Goal: Transaction & Acquisition: Purchase product/service

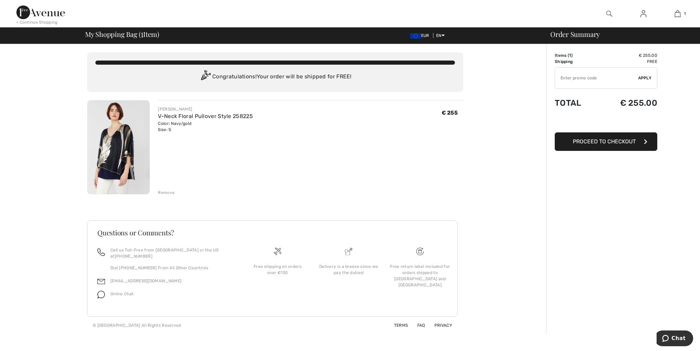
click at [632, 140] on span "Proceed to Checkout" at bounding box center [604, 141] width 63 height 6
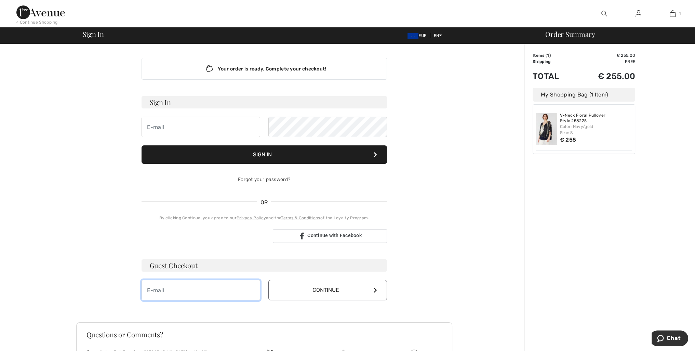
click at [153, 289] on input "email" at bounding box center [200, 289] width 119 height 21
type input "[PERSON_NAME][EMAIL_ADDRESS][DOMAIN_NAME]"
click at [374, 289] on icon at bounding box center [374, 289] width 3 height 5
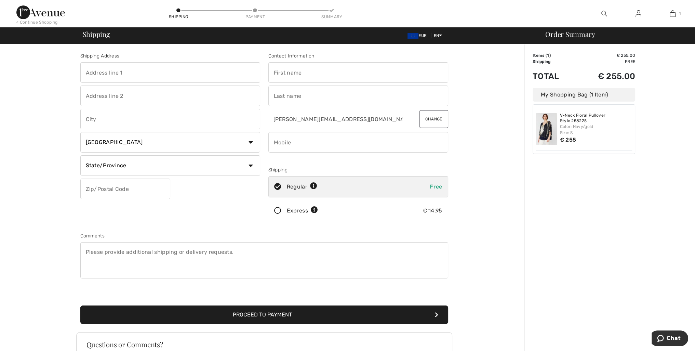
click at [287, 73] on input "text" at bounding box center [358, 72] width 180 height 21
type input "Sisko Anneli"
type input "Lampoperäntie 29"
type input "Petäjäskoski"
select select "FI"
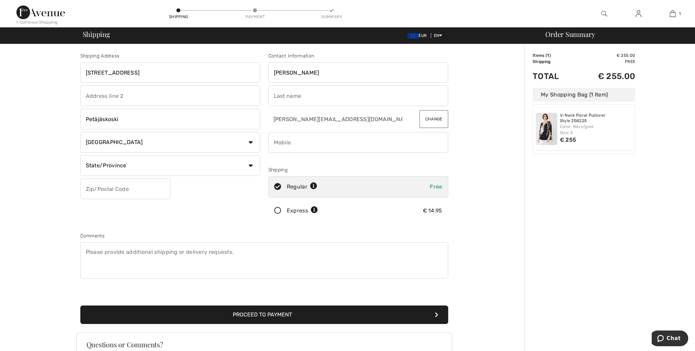
type input "86210"
type input "Saari"
type input "0407428681"
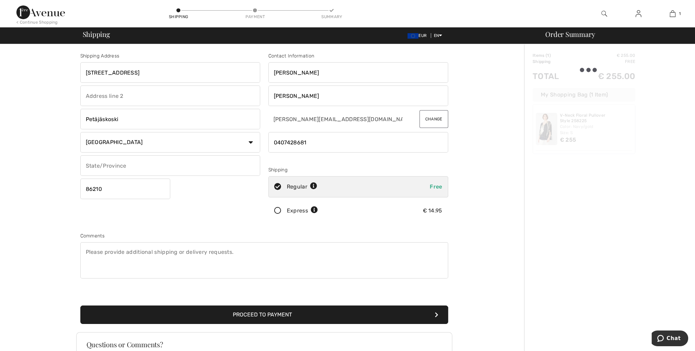
type input "Pohjois-Pohjanmaa"
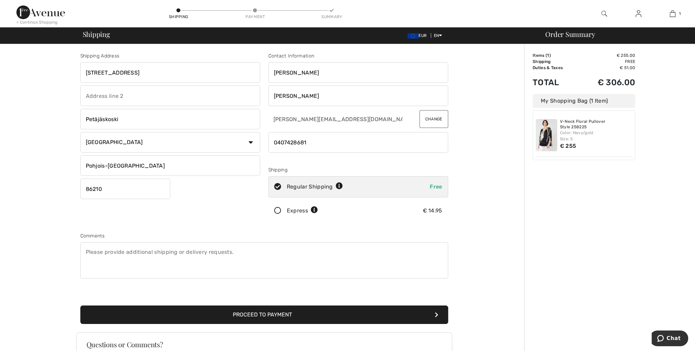
click at [436, 119] on button "Change" at bounding box center [433, 119] width 29 height 18
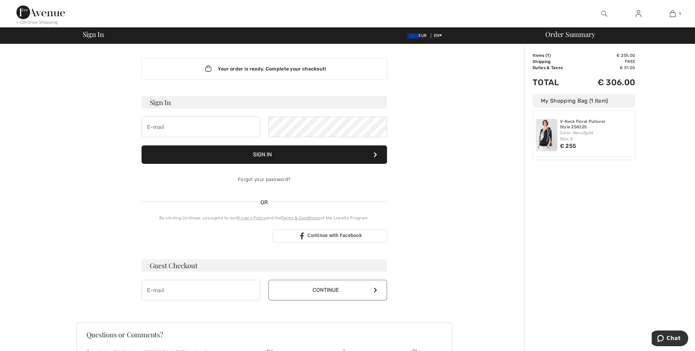
click at [272, 151] on button "Sign In" at bounding box center [263, 154] width 245 height 18
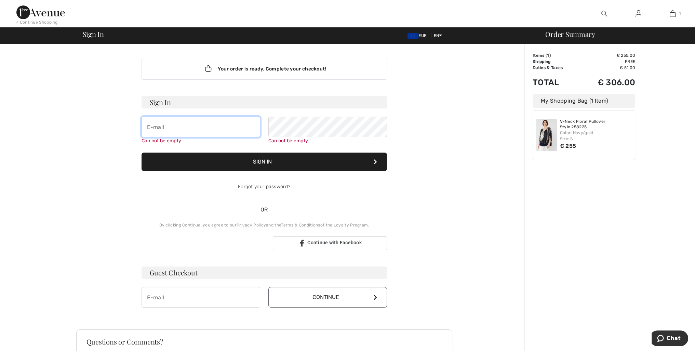
click at [154, 127] on input "email" at bounding box center [200, 127] width 119 height 21
type input "anneli-saari@luukku.com"
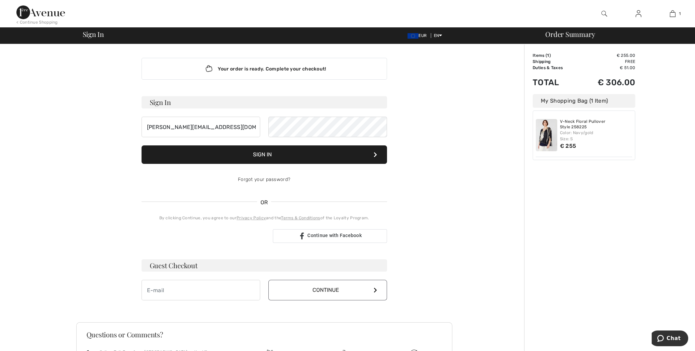
click at [309, 162] on button "Sign In" at bounding box center [263, 154] width 245 height 18
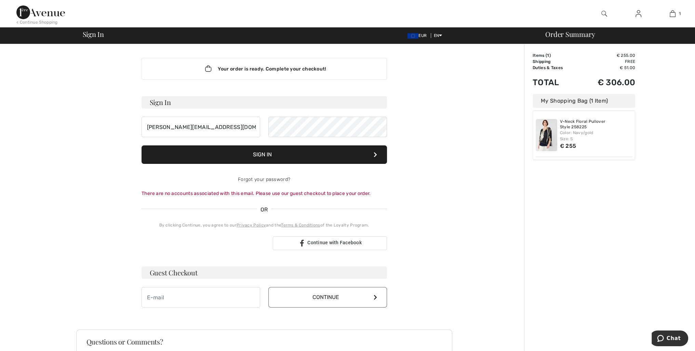
click at [208, 269] on h3 "Guest Checkout" at bounding box center [263, 272] width 245 height 12
click at [152, 296] on input "email" at bounding box center [200, 297] width 119 height 21
type input "anneli-saari@luukku.com"
click at [376, 297] on icon at bounding box center [374, 296] width 3 height 5
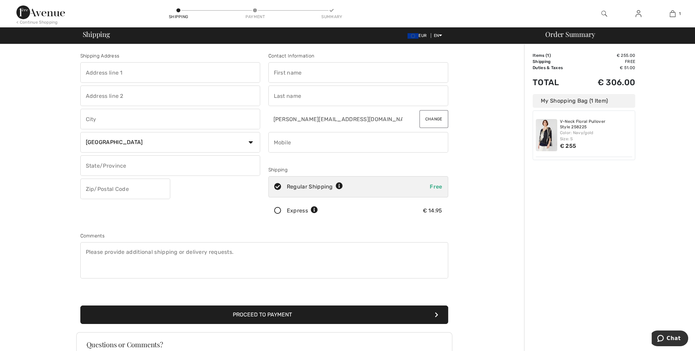
click at [286, 73] on input "text" at bounding box center [358, 72] width 180 height 21
type input "[PERSON_NAME]"
type input "[STREET_ADDRESS]"
type input "Petäjäskoski"
type input "Pohjois-Pohjanmaa"
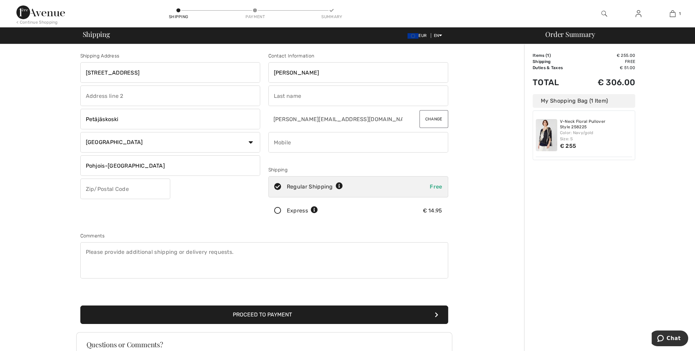
type input "86210"
type input "Saari"
type input "0407428681"
click at [278, 210] on icon at bounding box center [278, 210] width 18 height 7
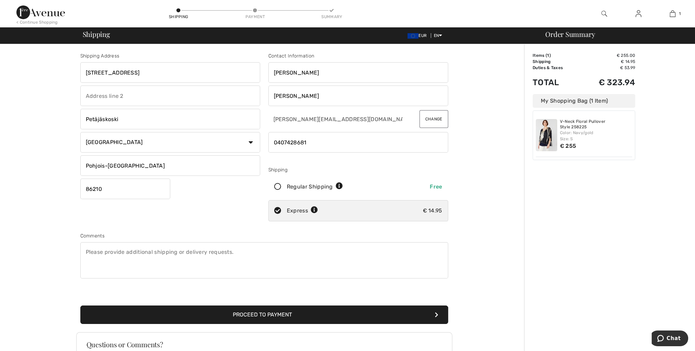
click at [89, 251] on textarea at bounding box center [264, 260] width 368 height 36
type textarea "Hurry up!"
click at [435, 312] on icon "submit" at bounding box center [436, 314] width 3 height 5
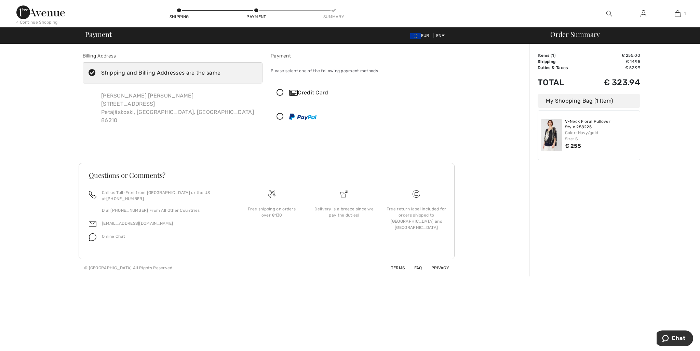
click at [280, 92] on icon at bounding box center [280, 92] width 18 height 7
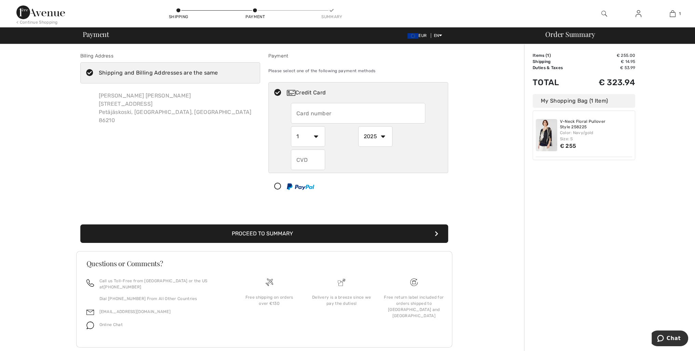
click at [300, 114] on input "text" at bounding box center [358, 113] width 134 height 21
type input "4920650107091325"
click at [315, 135] on select "1 2 3 4 5 6 7 8 9 10 11 12" at bounding box center [308, 136] width 34 height 21
select select "11"
click at [291, 126] on select "1 2 3 4 5 6 7 8 9 10 11 12" at bounding box center [308, 136] width 34 height 21
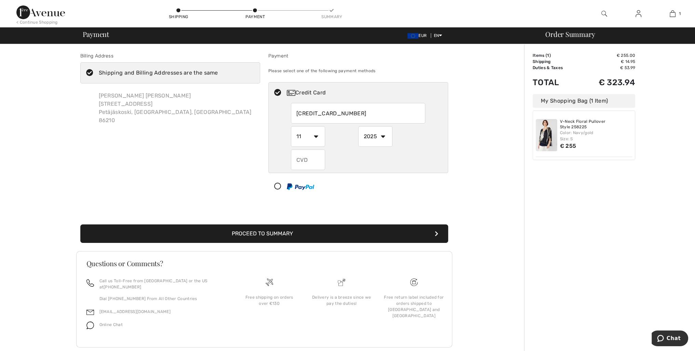
click at [383, 136] on select "2025 2026 2027 2028 2029 2030 2031 2032 2033 2034 2035" at bounding box center [375, 136] width 34 height 21
select select "2027"
click at [358, 126] on select "2025 2026 2027 2028 2029 2030 2031 2032 2033 2034 2035" at bounding box center [375, 136] width 34 height 21
click at [302, 160] on input "text" at bounding box center [308, 159] width 34 height 21
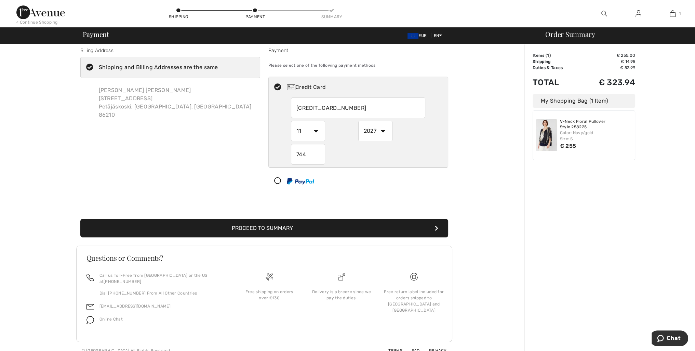
scroll to position [7, 0]
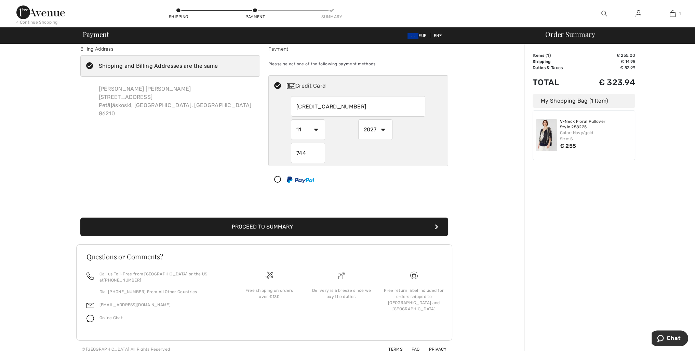
type input "744"
click at [410, 224] on button "Proceed to Summary" at bounding box center [264, 226] width 368 height 18
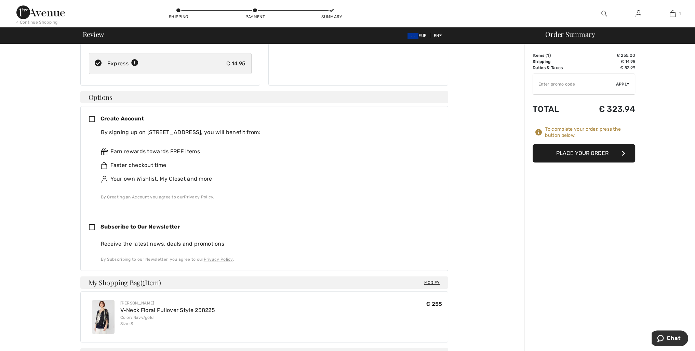
scroll to position [137, 0]
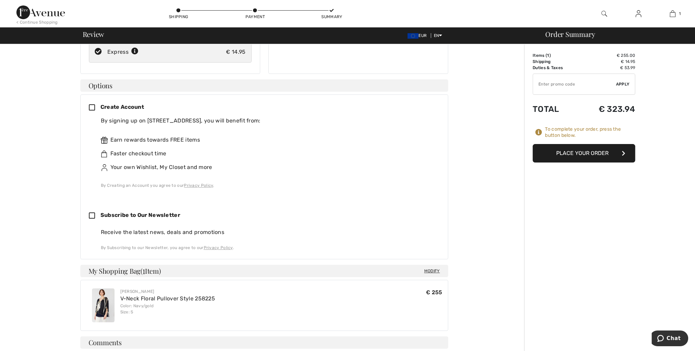
click at [91, 214] on icon at bounding box center [95, 215] width 12 height 7
checkbox input "true"
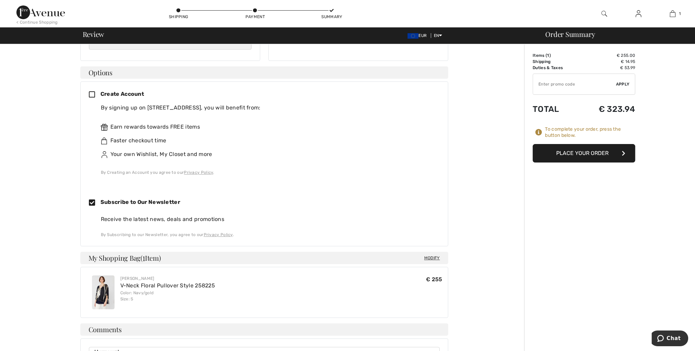
scroll to position [140, 0]
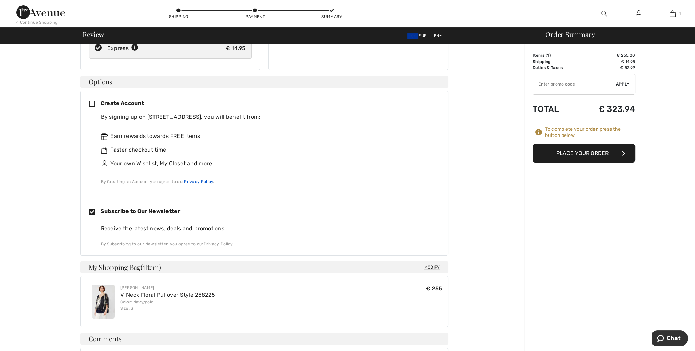
click at [200, 180] on link "Privacy Policy" at bounding box center [198, 181] width 29 height 5
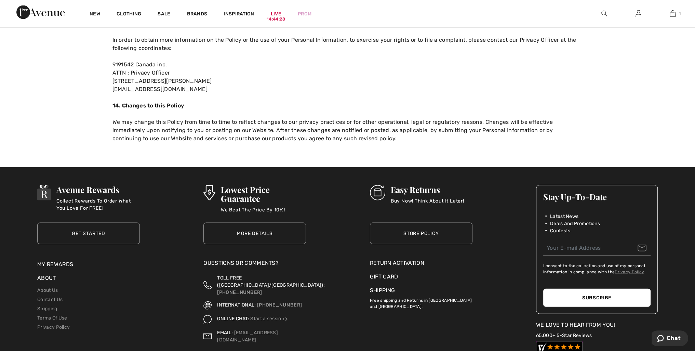
scroll to position [1982, 0]
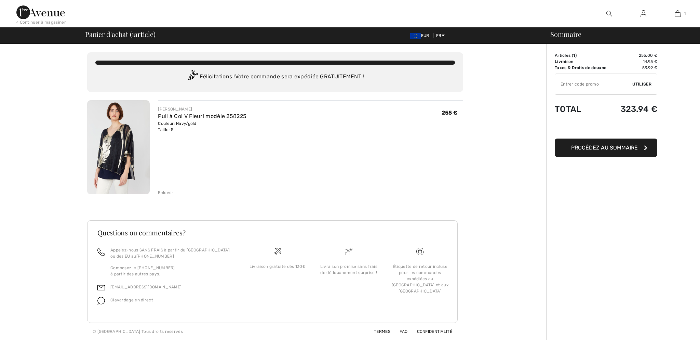
checkbox input "true"
click at [622, 147] on span "Procédez au sommaire" at bounding box center [604, 147] width 67 height 6
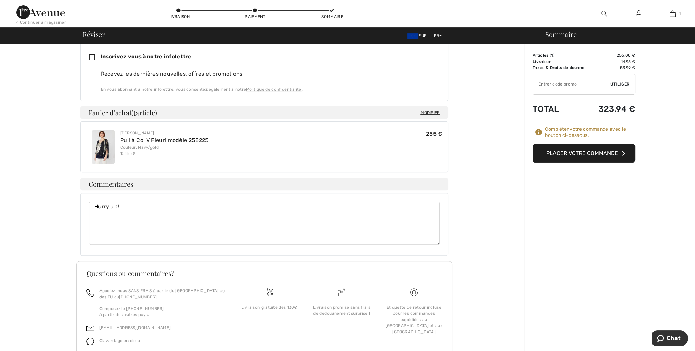
scroll to position [324, 0]
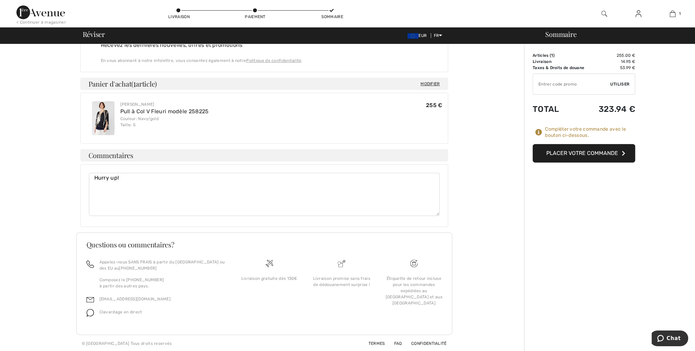
click at [613, 150] on button "Placer votre commande" at bounding box center [583, 153] width 103 height 18
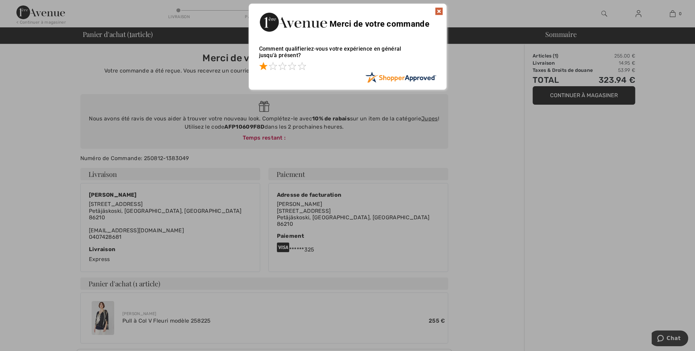
click at [264, 66] on span at bounding box center [263, 66] width 8 height 8
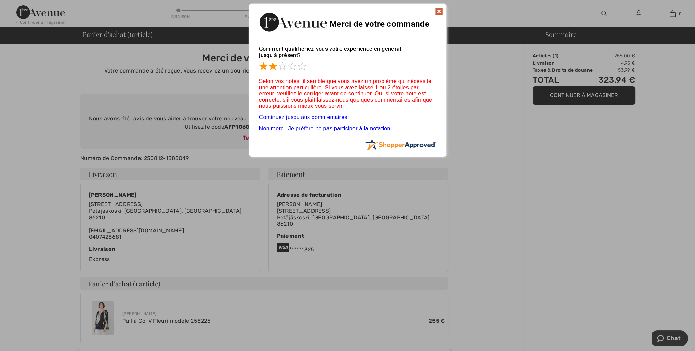
click at [272, 66] on span at bounding box center [273, 66] width 8 height 8
drag, startPoint x: 279, startPoint y: 66, endPoint x: 286, endPoint y: 67, distance: 7.0
click at [284, 66] on span at bounding box center [282, 66] width 8 height 8
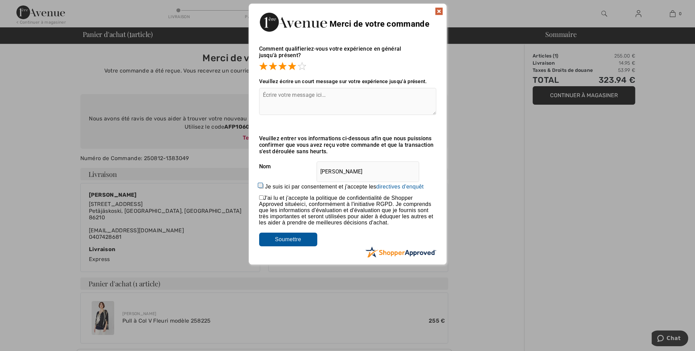
click at [290, 66] on span at bounding box center [292, 66] width 8 height 8
drag, startPoint x: 301, startPoint y: 66, endPoint x: 298, endPoint y: 74, distance: 9.1
click at [301, 68] on span at bounding box center [302, 66] width 8 height 8
click at [269, 96] on textarea at bounding box center [347, 101] width 177 height 27
type textarea "Hurry up! I have my daughter,s wedding soon!"
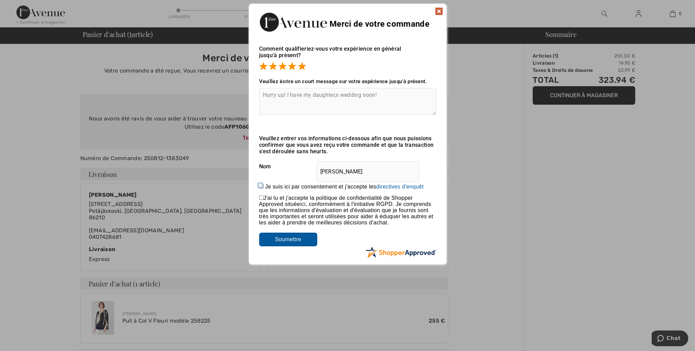
drag, startPoint x: 377, startPoint y: 94, endPoint x: 170, endPoint y: 112, distance: 207.8
click at [170, 115] on div "Sorry! Something went wrong. Close Merci de votre commande Comment qualifieriez…" at bounding box center [347, 134] width 695 height 268
click at [260, 199] on input "checkbox" at bounding box center [261, 197] width 4 height 4
checkbox input "true"
drag, startPoint x: 260, startPoint y: 185, endPoint x: 292, endPoint y: 139, distance: 56.4
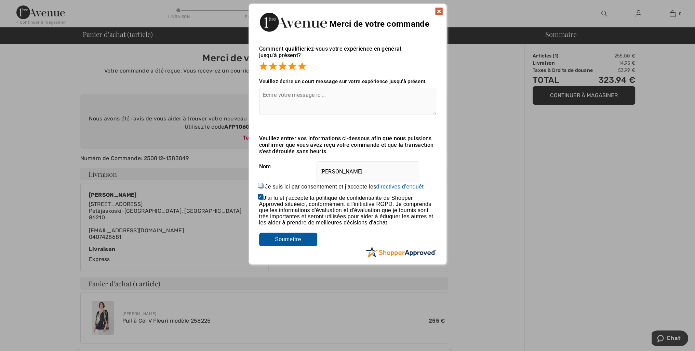
click at [261, 181] on div "Je suis ici par consentement et j'accepte les En soumettant une évaluation, vou…" at bounding box center [347, 186] width 177 height 16
drag, startPoint x: 322, startPoint y: 92, endPoint x: 270, endPoint y: 98, distance: 52.2
click at [267, 97] on textarea at bounding box center [347, 101] width 177 height 27
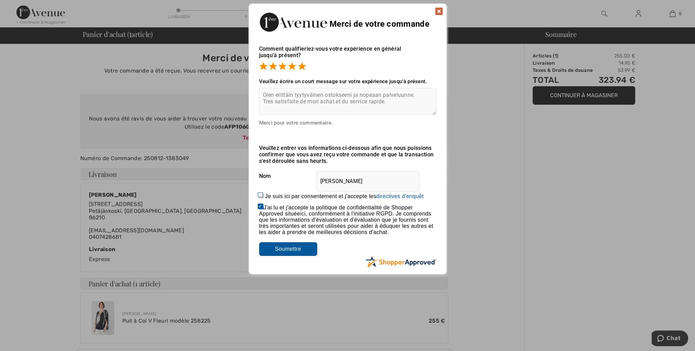
type textarea "Olen erittäin tyytyväinen ostokseeni ja nopeaan palveluunne. Tres satisfaite de…"
click at [260, 195] on input "Je suis ici par consentement et j'accepte les En soumettant une évaluation, vou…" at bounding box center [261, 195] width 4 height 4
checkbox input "true"
click at [292, 249] on input "Soumettre" at bounding box center [288, 249] width 58 height 14
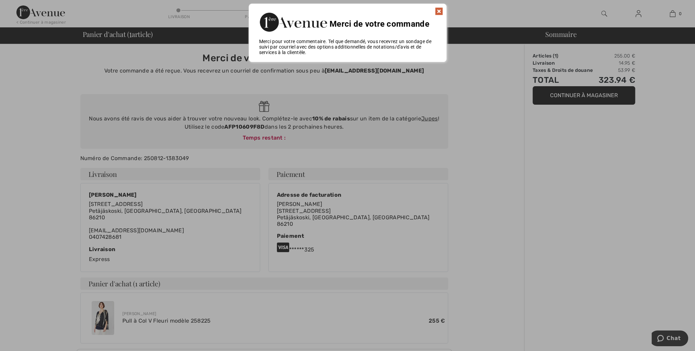
click at [439, 12] on img at bounding box center [439, 11] width 8 height 8
